Goal: Entertainment & Leisure: Browse casually

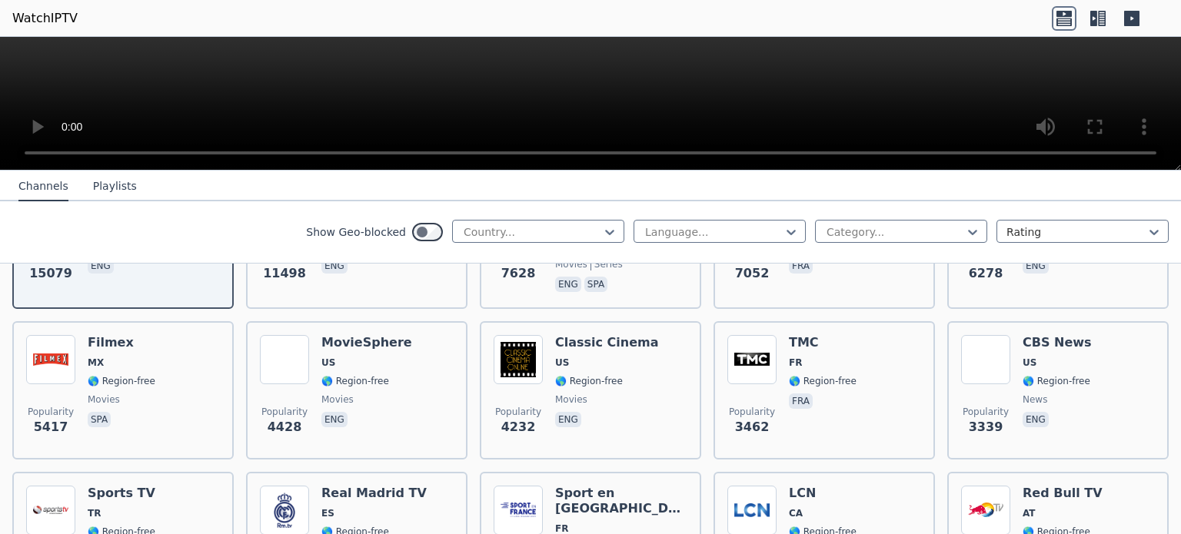
scroll to position [307, 0]
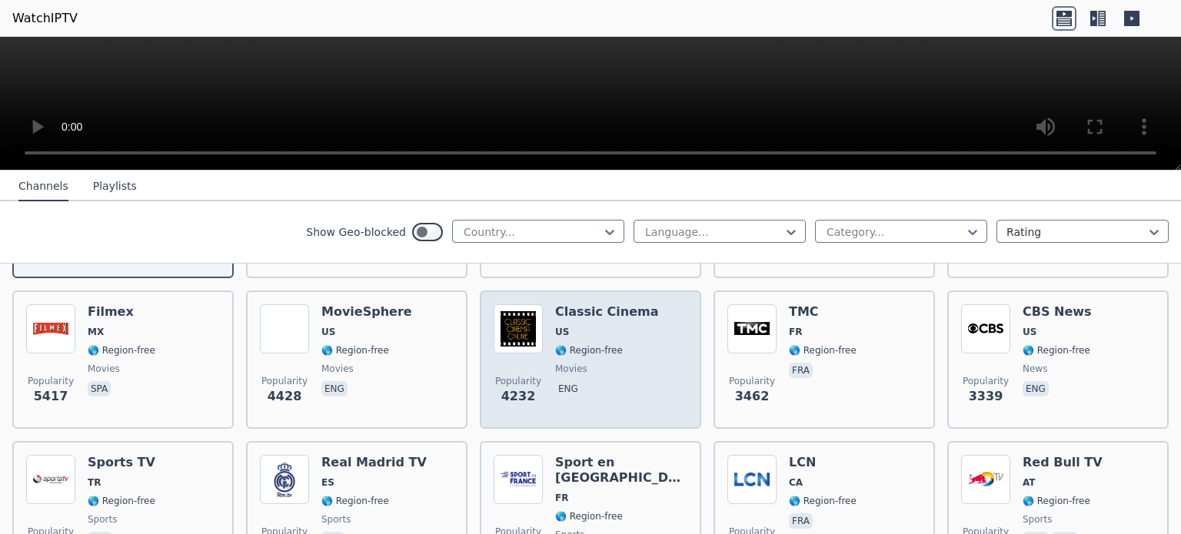
click at [609, 344] on span "🌎 Region-free" at bounding box center [589, 350] width 68 height 12
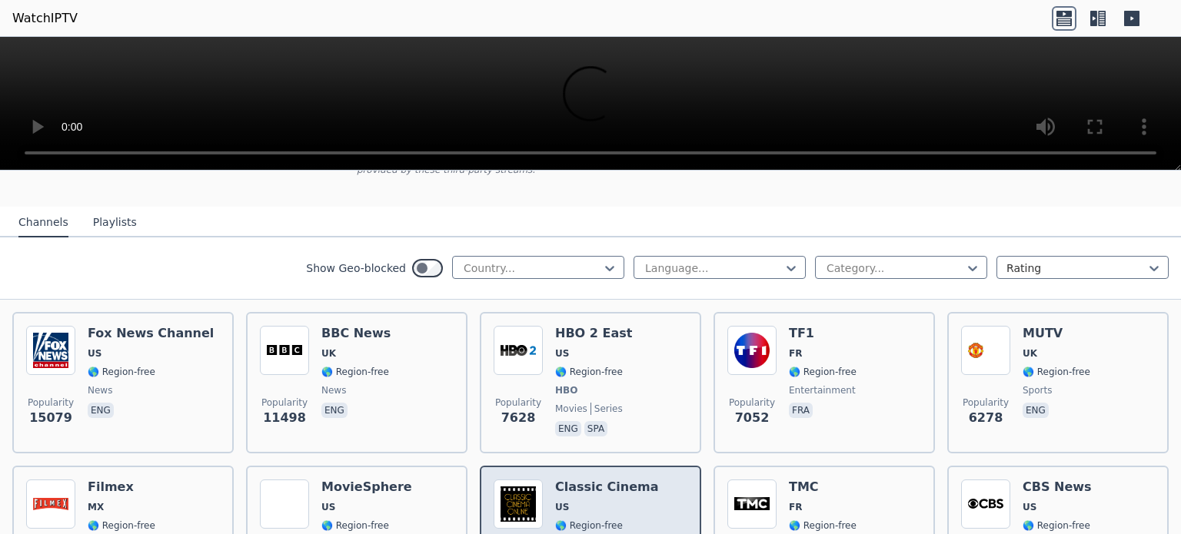
scroll to position [0, 0]
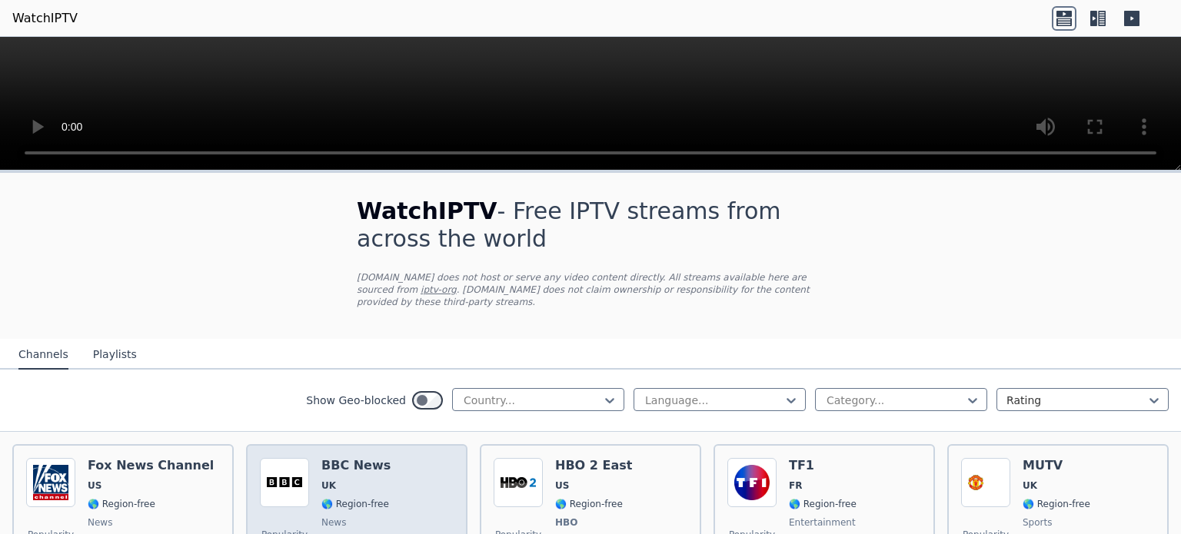
click at [323, 480] on span "UK" at bounding box center [328, 486] width 15 height 12
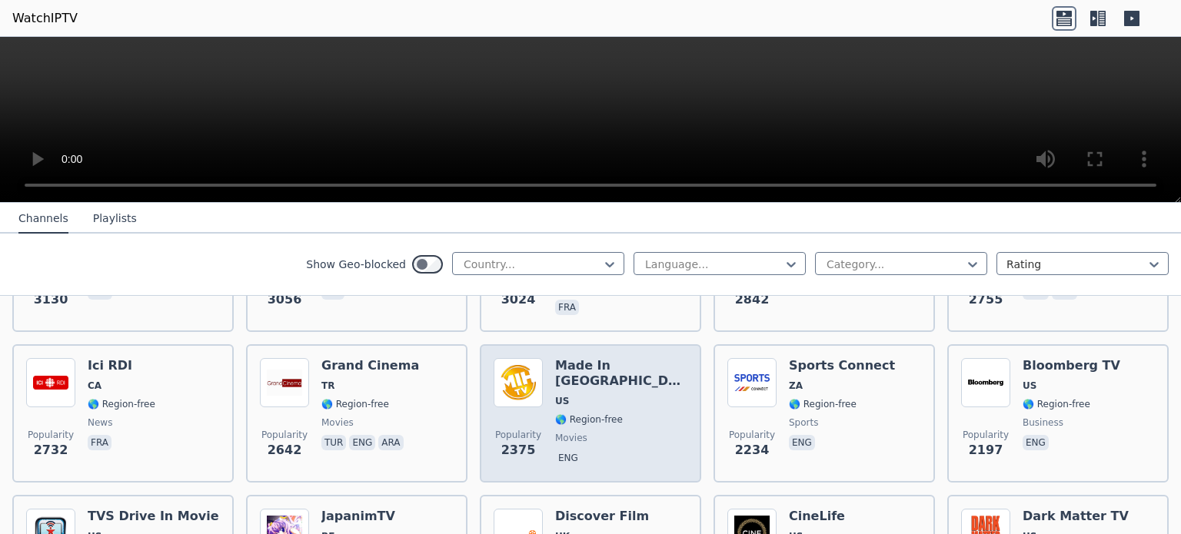
scroll to position [615, 0]
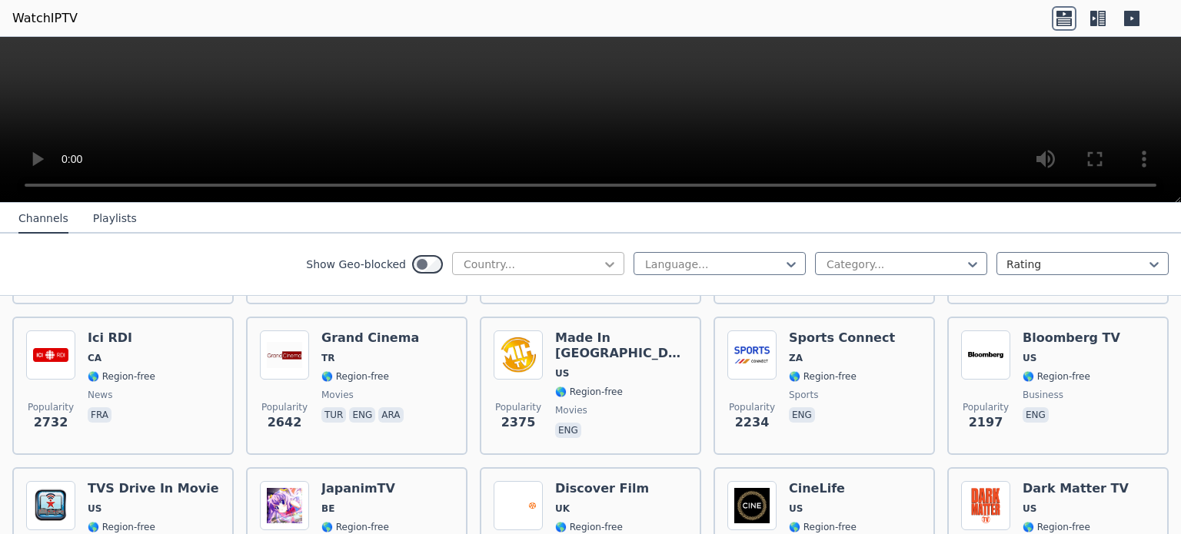
click at [604, 261] on icon at bounding box center [609, 264] width 15 height 15
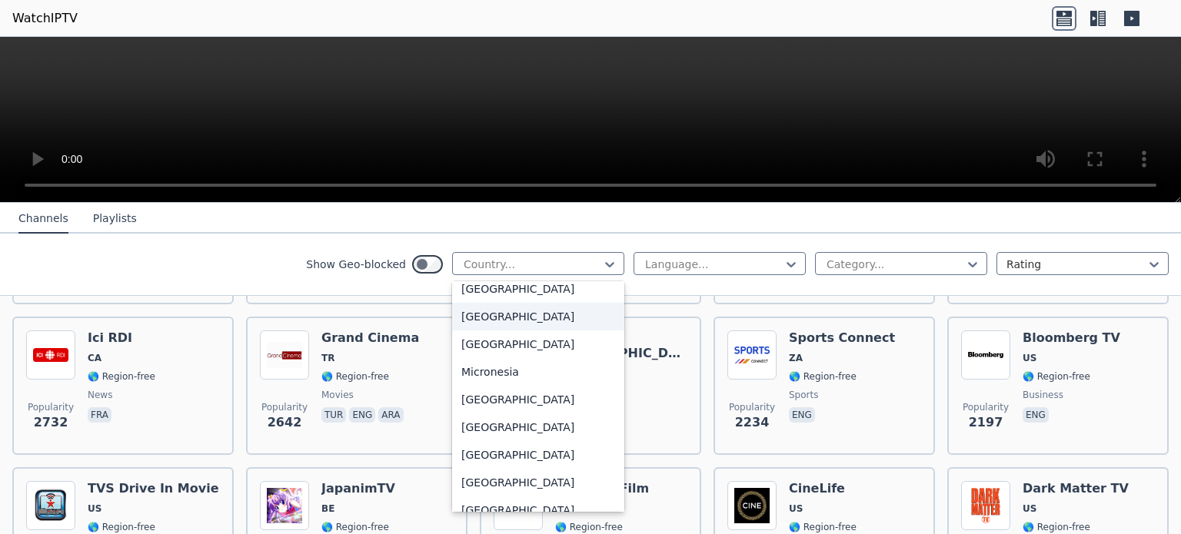
scroll to position [3382, 0]
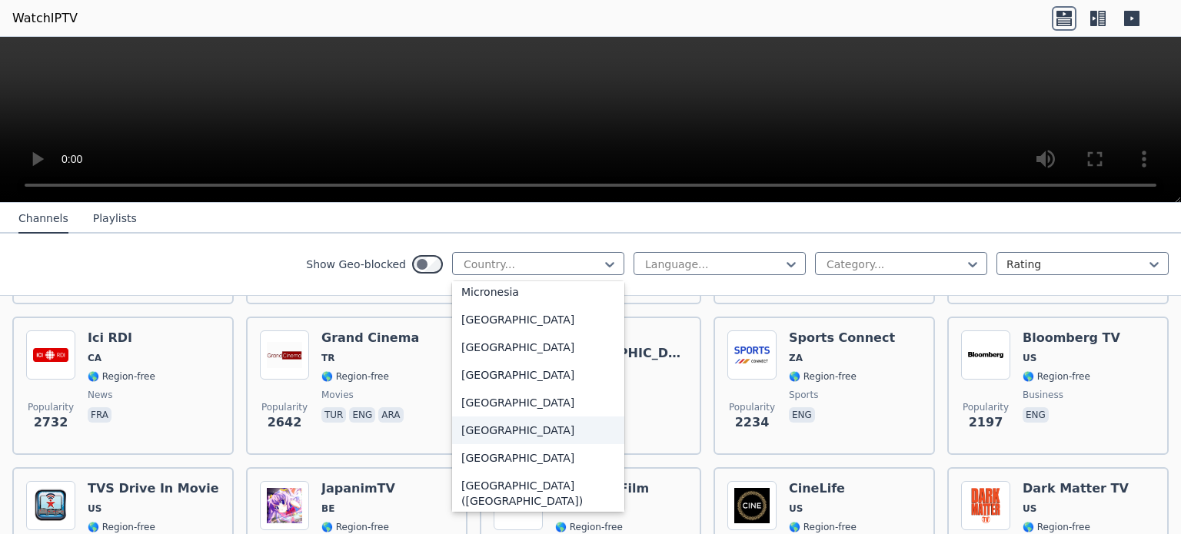
click at [503, 444] on div "[GEOGRAPHIC_DATA]" at bounding box center [538, 431] width 172 height 28
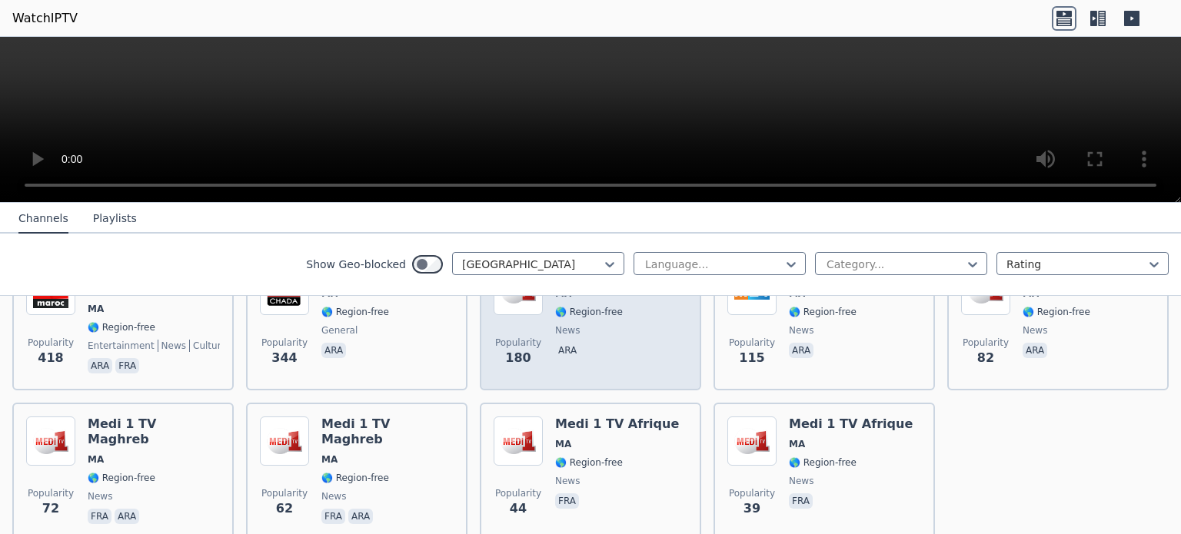
scroll to position [127, 0]
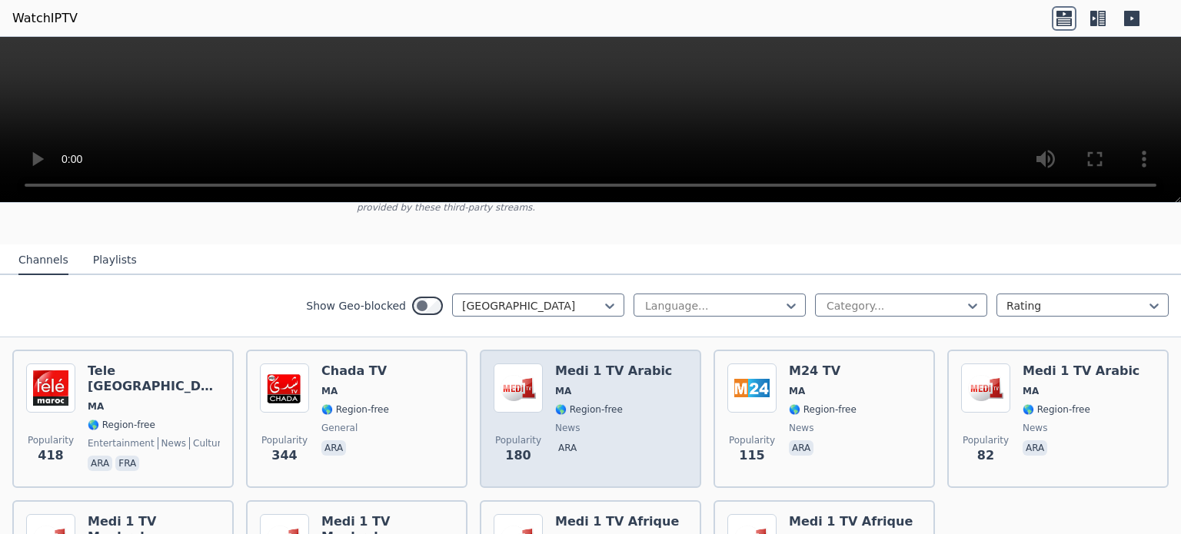
click at [598, 385] on span "MA" at bounding box center [613, 391] width 117 height 12
click at [603, 404] on span "🌎 Region-free" at bounding box center [589, 410] width 68 height 12
click at [577, 364] on h6 "Medi 1 TV Arabic" at bounding box center [613, 371] width 117 height 15
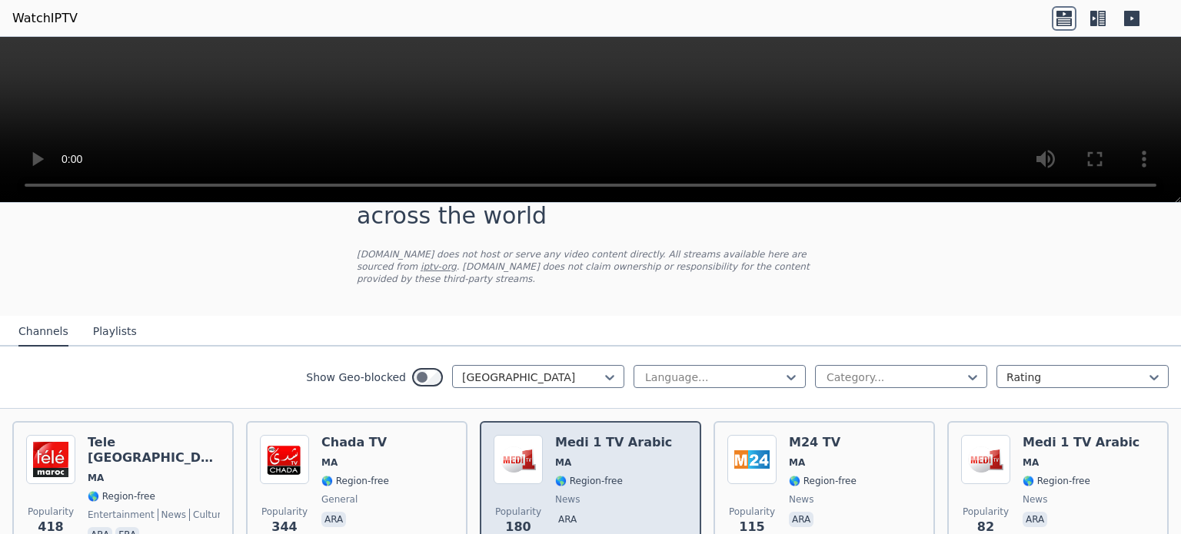
scroll to position [50, 0]
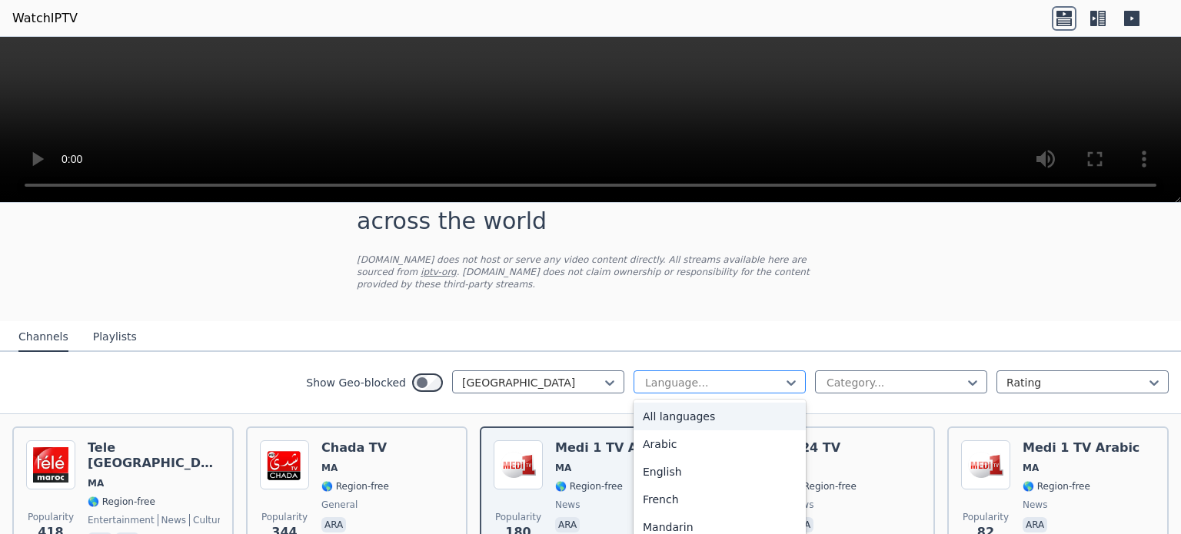
click at [741, 371] on div "Language..." at bounding box center [719, 382] width 172 height 23
click at [676, 430] on div "Arabic" at bounding box center [719, 444] width 172 height 28
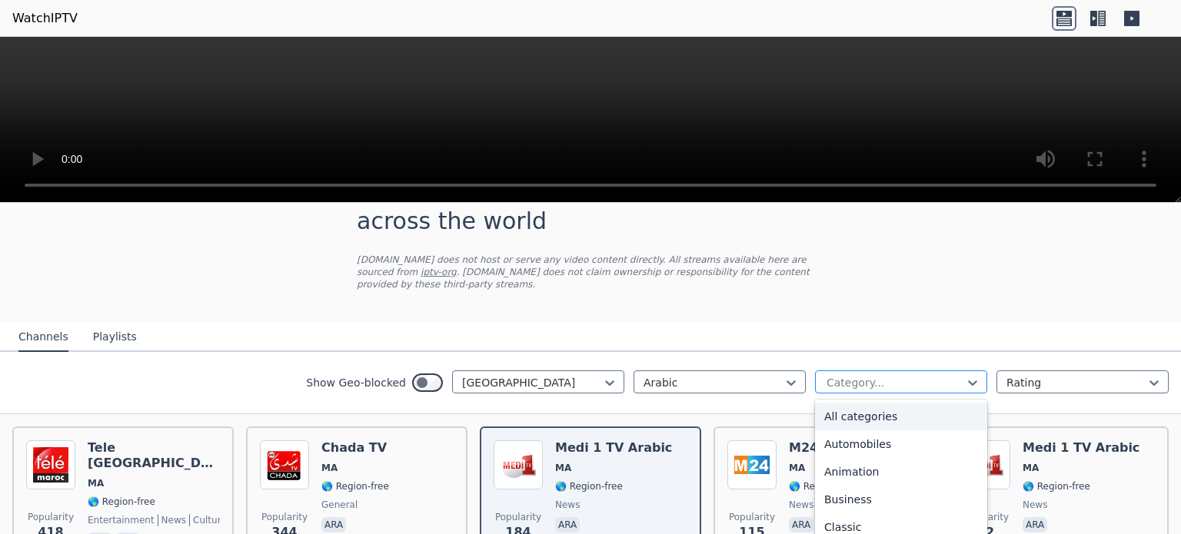
click at [926, 371] on div "Category..." at bounding box center [901, 382] width 172 height 23
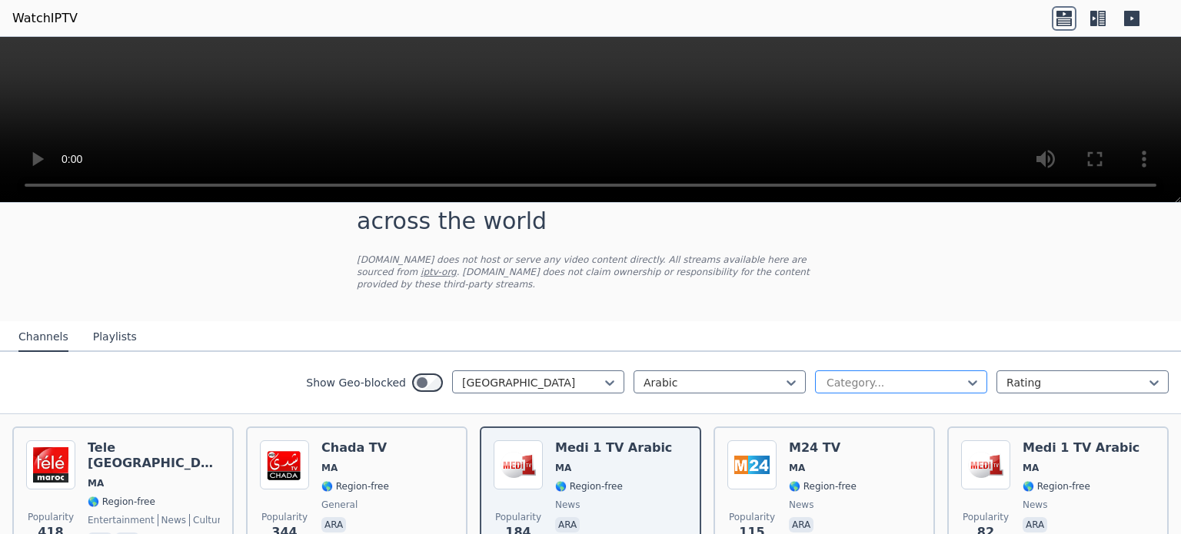
click at [926, 371] on div "Category..." at bounding box center [901, 382] width 172 height 23
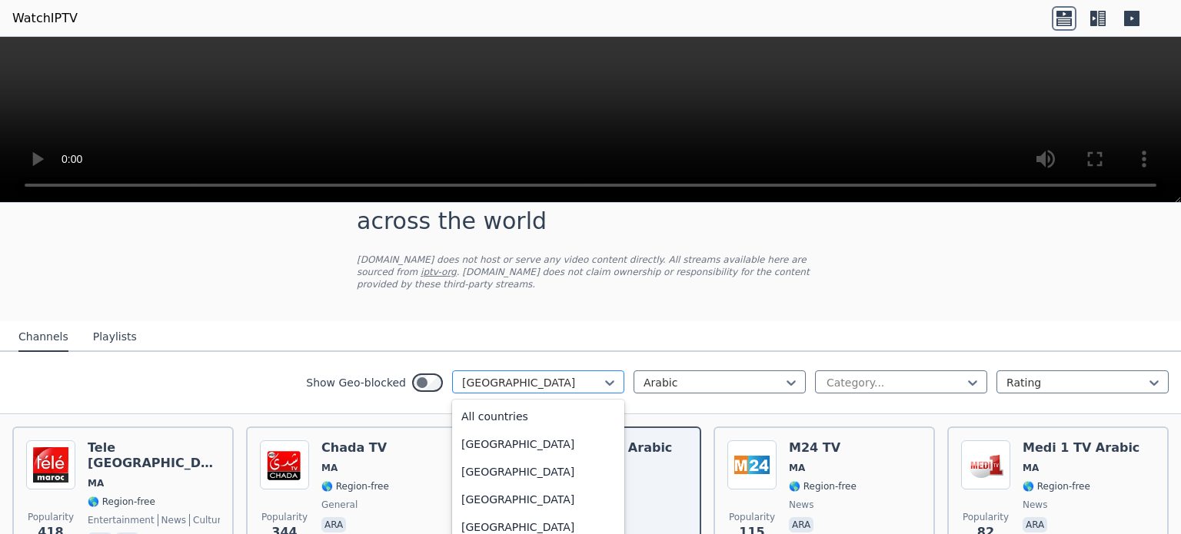
click at [538, 371] on div "[GEOGRAPHIC_DATA]" at bounding box center [538, 382] width 172 height 23
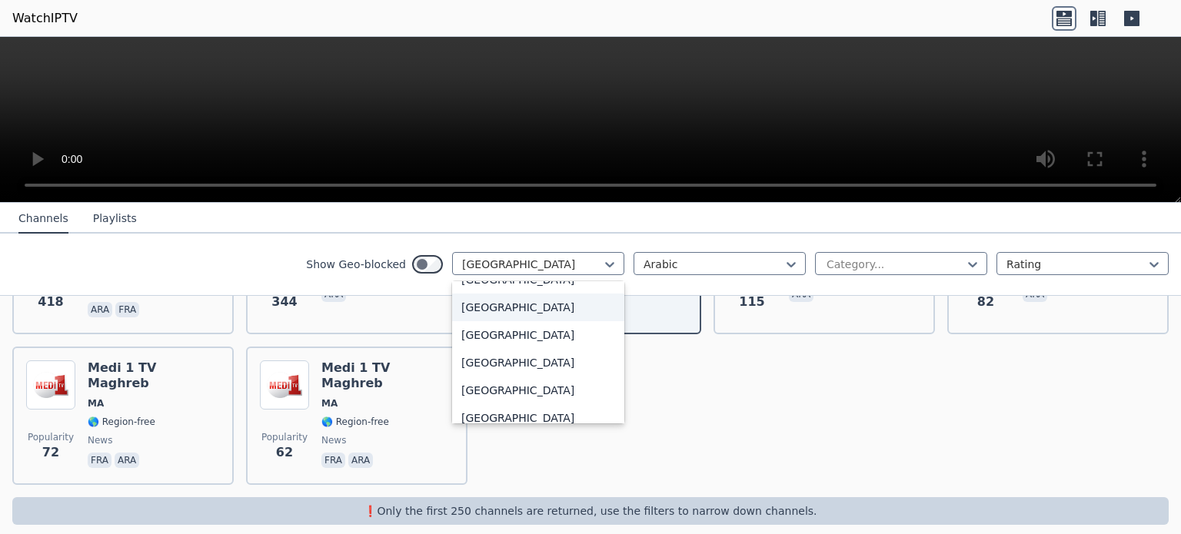
scroll to position [4766, 0]
click at [484, 380] on div "[GEOGRAPHIC_DATA]" at bounding box center [538, 391] width 172 height 28
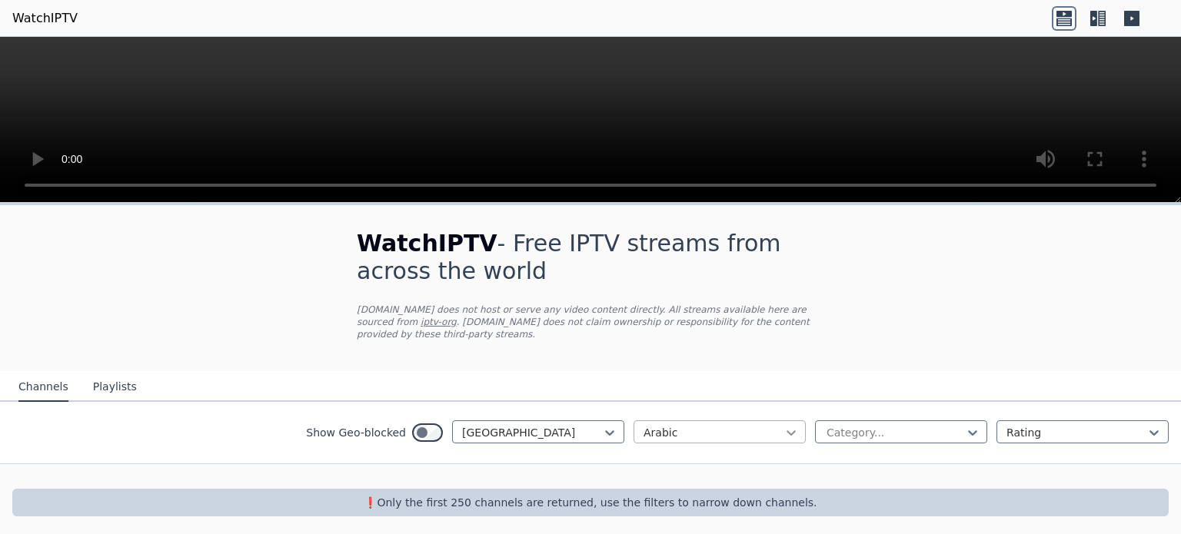
click at [787, 420] on div "Arabic" at bounding box center [719, 431] width 172 height 23
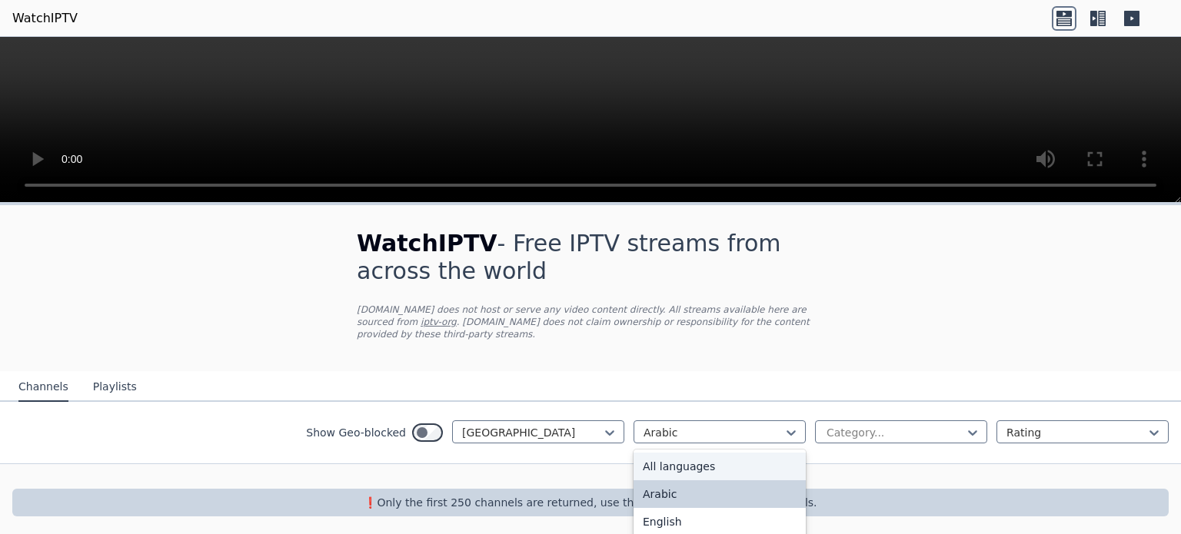
click at [692, 453] on div "All languages" at bounding box center [719, 467] width 172 height 28
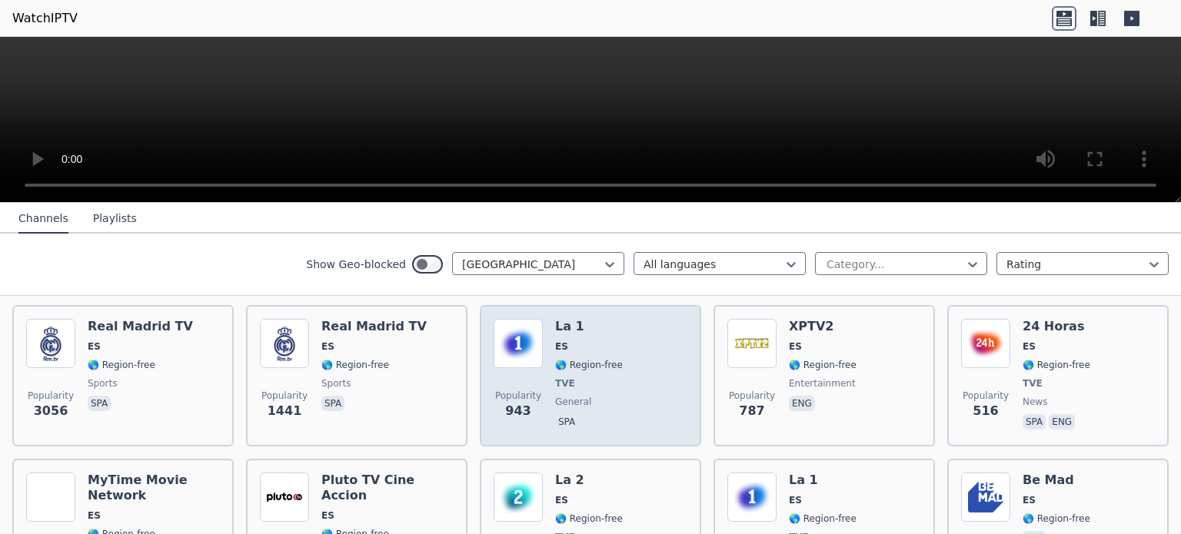
scroll to position [77, 0]
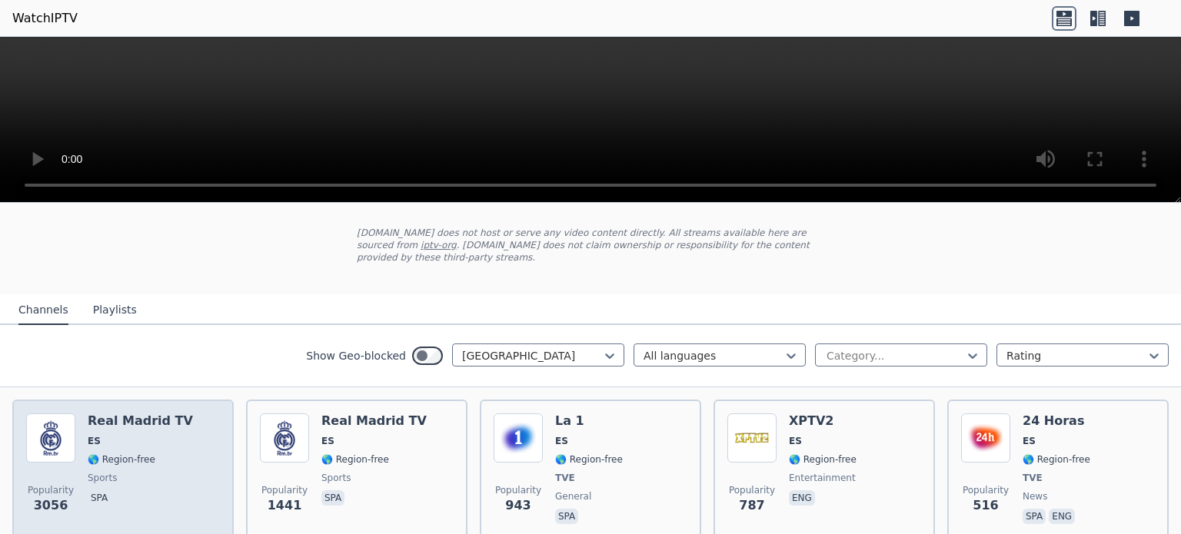
click at [131, 454] on span "🌎 Region-free" at bounding box center [122, 460] width 68 height 12
